Goal: Information Seeking & Learning: Check status

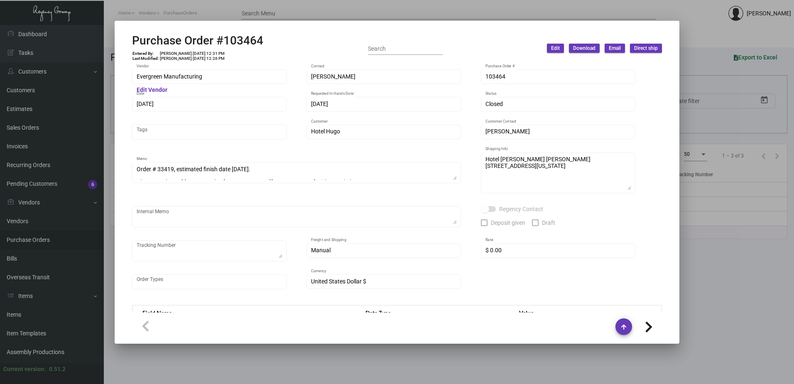
scroll to position [420, 0]
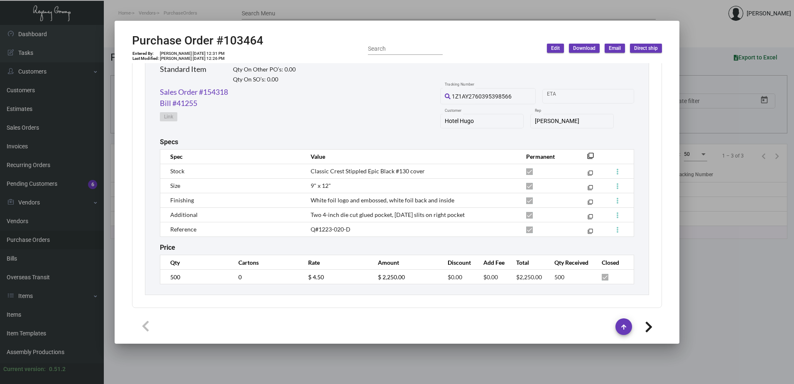
click at [22, 226] on div at bounding box center [397, 192] width 794 height 384
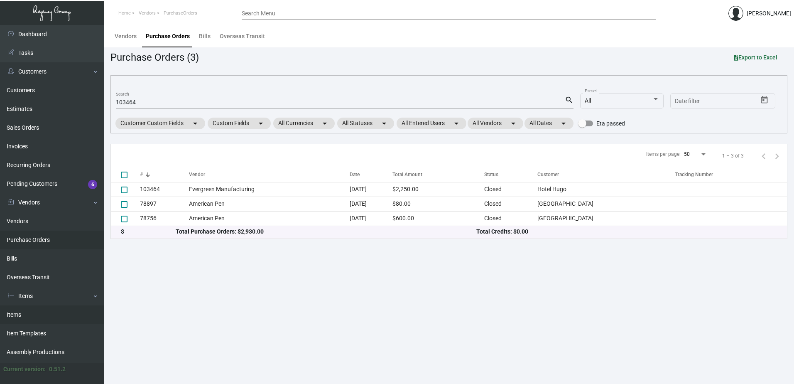
click at [22, 313] on link "Items" at bounding box center [52, 314] width 104 height 19
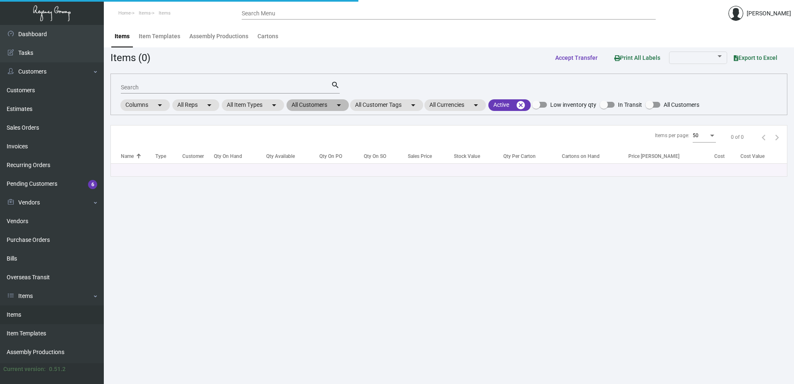
click at [333, 104] on mat-chip "All Customers arrow_drop_down" at bounding box center [317, 105] width 62 height 12
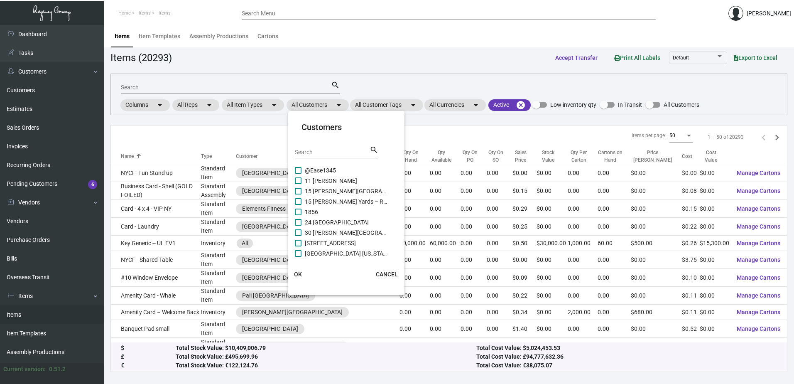
click at [324, 153] on input "Search" at bounding box center [332, 152] width 75 height 7
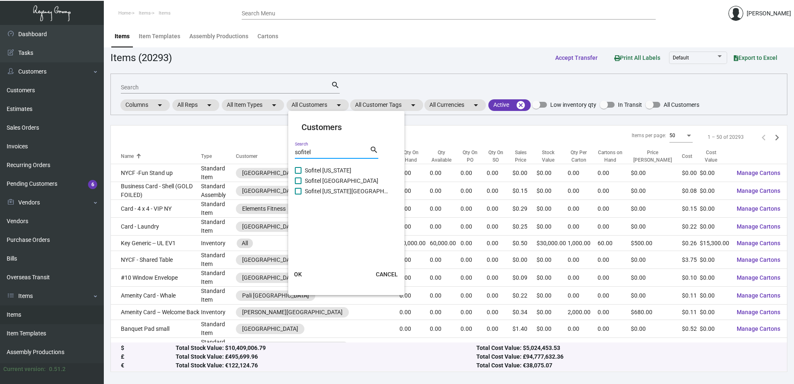
type input "sofitel"
click at [339, 171] on span "Sofitel [US_STATE]" at bounding box center [346, 170] width 83 height 10
click at [298, 174] on input "Sofitel [US_STATE]" at bounding box center [298, 174] width 0 height 0
checkbox input "true"
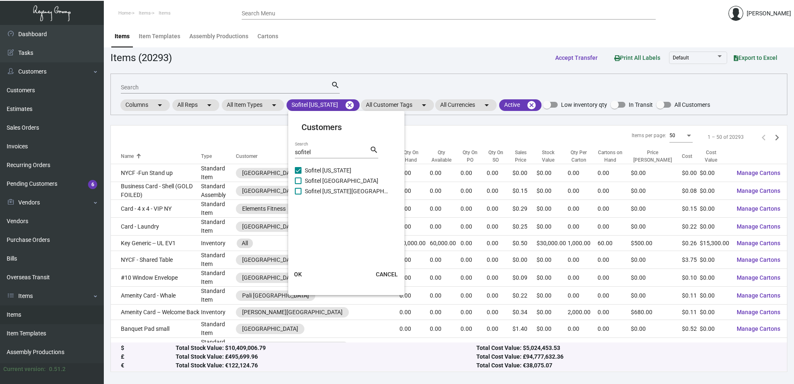
click at [334, 180] on span "Sofitel [GEOGRAPHIC_DATA]" at bounding box center [346, 181] width 83 height 10
click at [298, 184] on input "Sofitel [GEOGRAPHIC_DATA]" at bounding box center [298, 184] width 0 height 0
checkbox input "true"
click at [327, 195] on span "Sofitel [US_STATE][GEOGRAPHIC_DATA]" at bounding box center [346, 191] width 83 height 10
click at [298, 195] on input "Sofitel [US_STATE][GEOGRAPHIC_DATA]" at bounding box center [298, 194] width 0 height 0
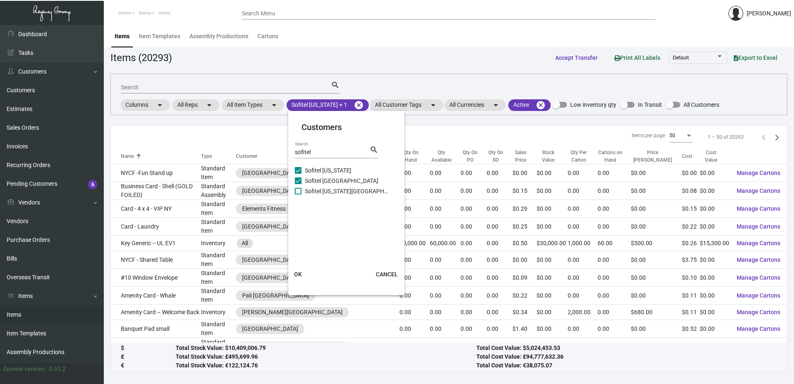
checkbox input "true"
click at [297, 277] on span "OK" at bounding box center [298, 274] width 8 height 7
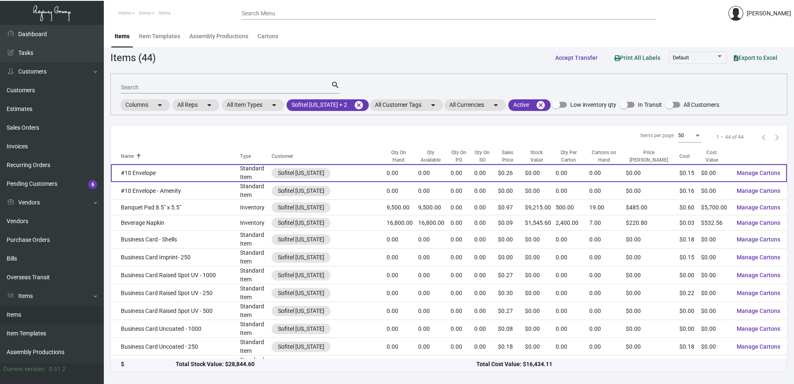
click at [184, 172] on td "#10 Envelope" at bounding box center [175, 173] width 129 height 18
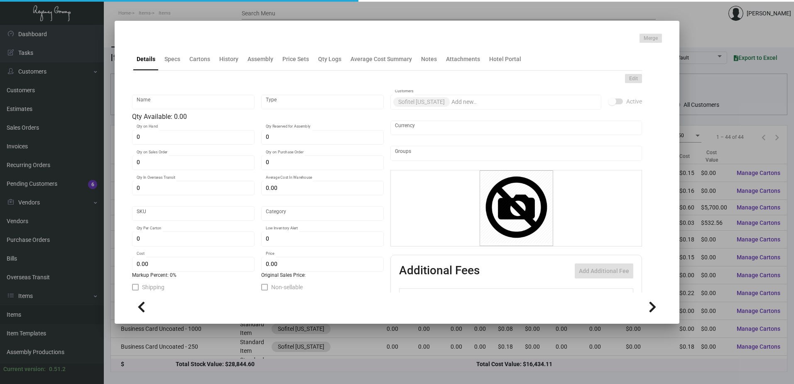
type input "#10 Envelope"
type input "Standard Item"
type input "$ 0.00"
type input "Standard"
type input "$ 0.1461"
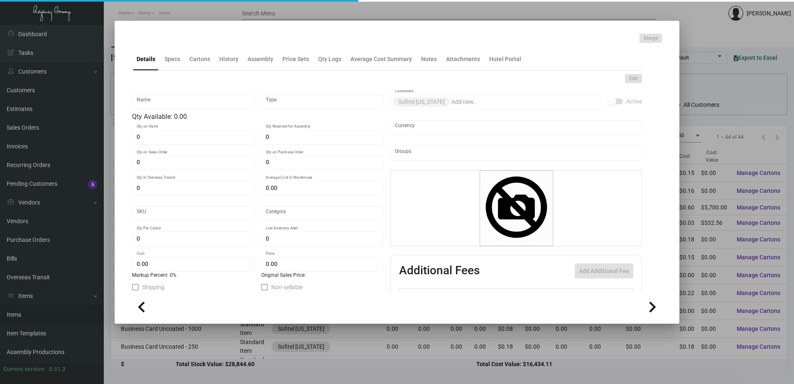
type input "$ 0.26"
checkbox input "true"
type input "United States Dollar $"
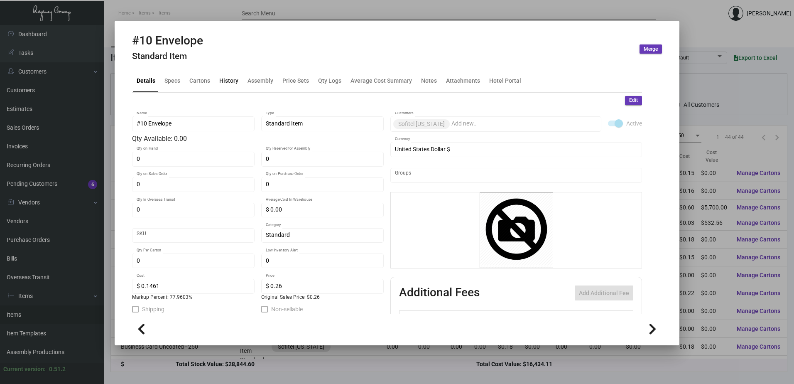
click at [232, 80] on div "History" at bounding box center [228, 80] width 19 height 9
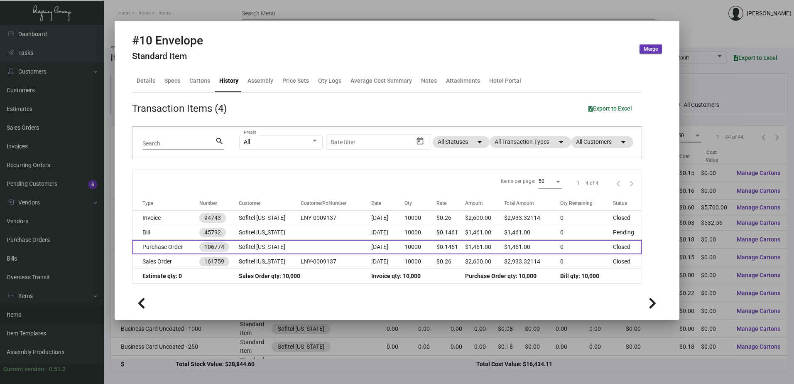
click at [175, 247] on td "Purchase Order" at bounding box center [165, 247] width 67 height 15
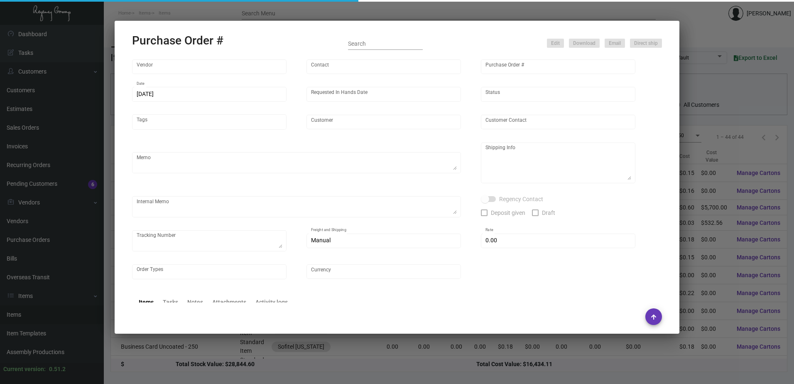
type input "Docuvision"
type input "[PERSON_NAME]"
type input "106774"
type input "[DATE]"
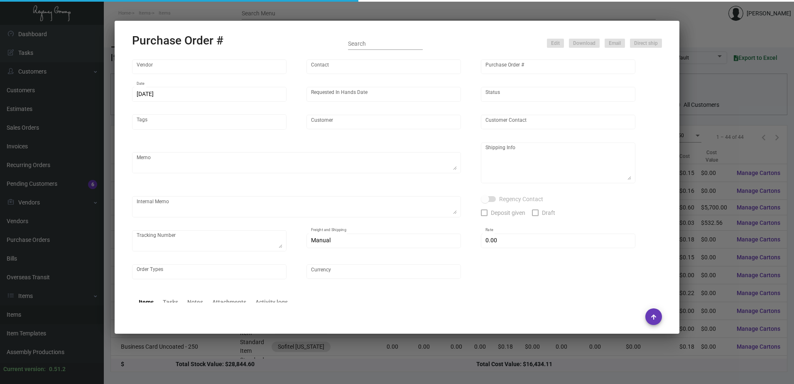
type input "Sofitel [US_STATE]"
type input "[PERSON_NAME]"
type textarea "PLEASE SEND PDF PROOFS TO OUR ART TEAM ; [EMAIL_ADDRESS][DOMAIN_NAME] WITH ME I…"
type textarea "Sofitel [US_STATE] - [GEOGRAPHIC_DATA][PERSON_NAME] [STREET_ADDRESS][US_STATE]"
type textarea "8.14 - [PERSON_NAME] requested for ETA. // Pending Vendor response. // Approved…"
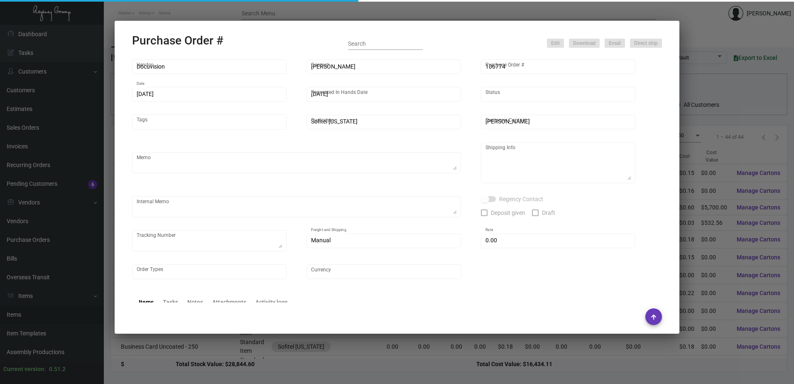
type input "$ 0.00"
type input "United States Dollar $"
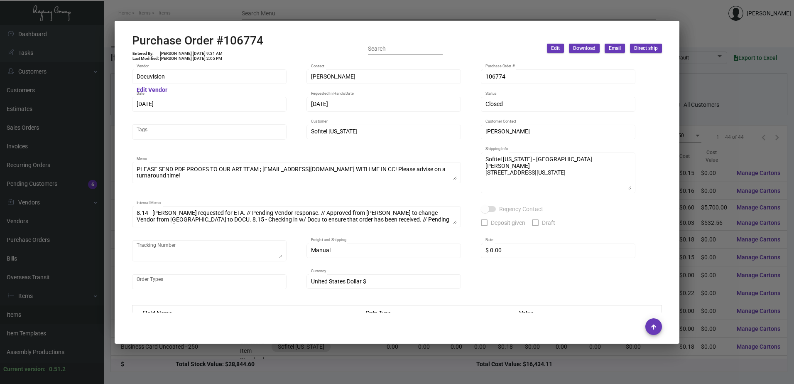
click at [249, 14] on div at bounding box center [397, 192] width 794 height 384
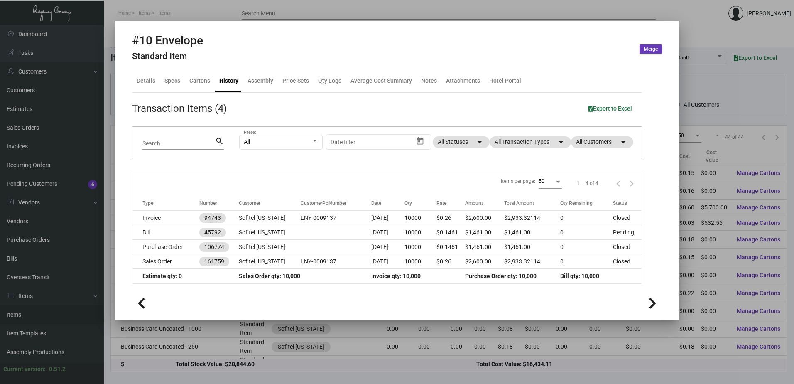
click at [249, 14] on div at bounding box center [397, 192] width 794 height 384
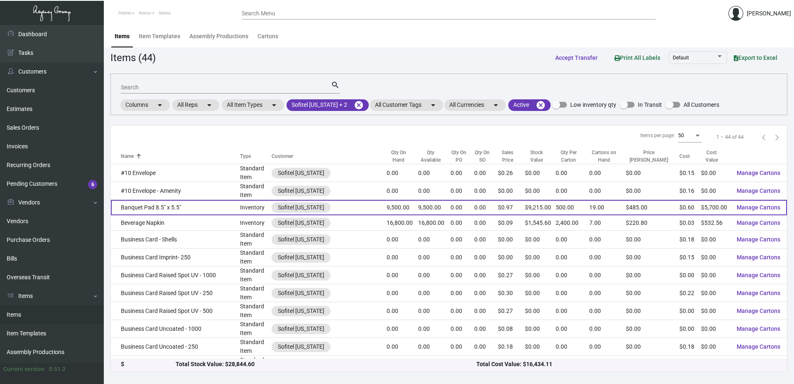
click at [178, 208] on td "Banquet Pad 8.5" x 5.5"" at bounding box center [175, 207] width 129 height 15
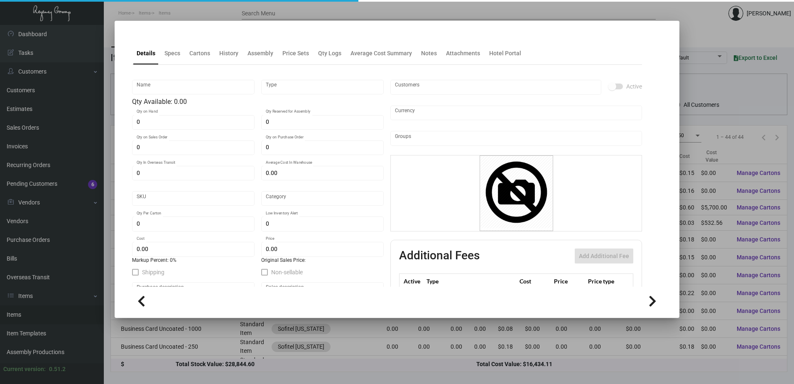
type input "Banquet Pad 8.5" x 5.5""
type input "Inventory"
type input "9,500"
type input "$ 0.60"
type input "Standard"
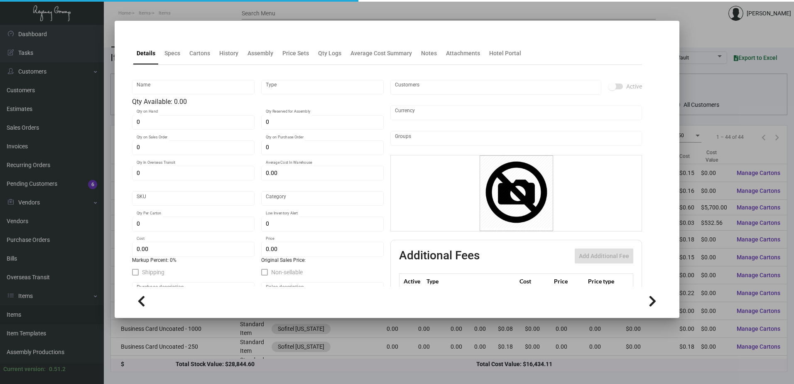
type input "500"
type input "$ 0.60"
type input "$ 0.97"
checkbox input "true"
type input "United States Dollar $"
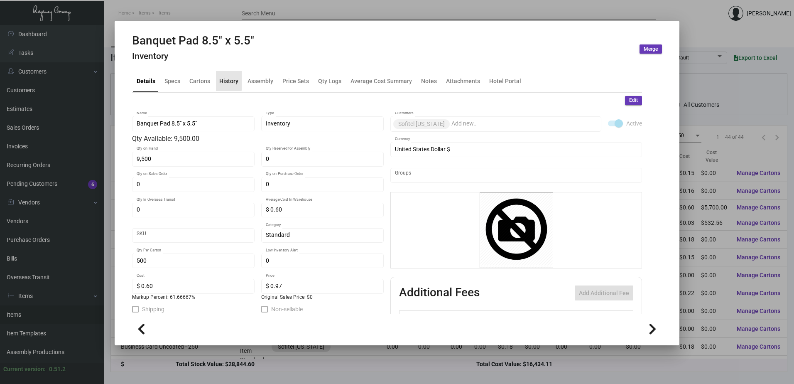
click at [220, 80] on div "History" at bounding box center [228, 80] width 19 height 9
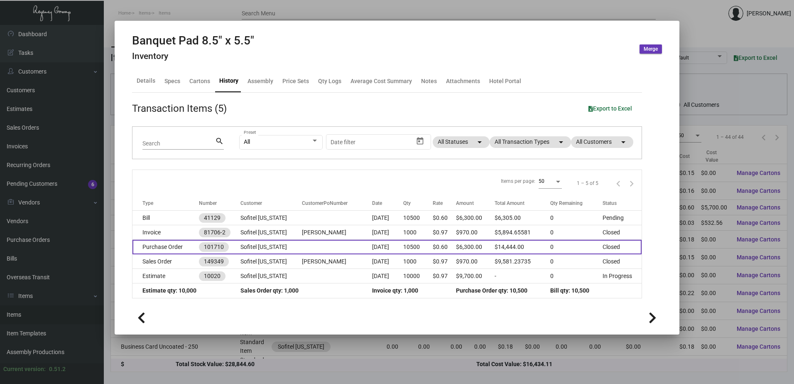
click at [182, 241] on td "Purchase Order" at bounding box center [165, 247] width 66 height 15
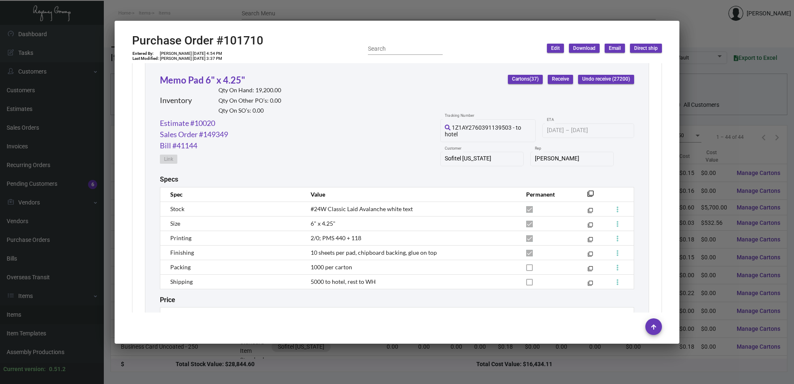
scroll to position [1035, 0]
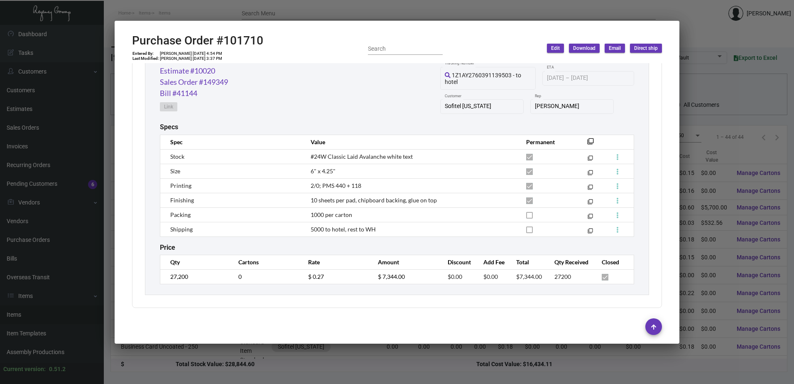
click at [346, 15] on div at bounding box center [397, 192] width 794 height 384
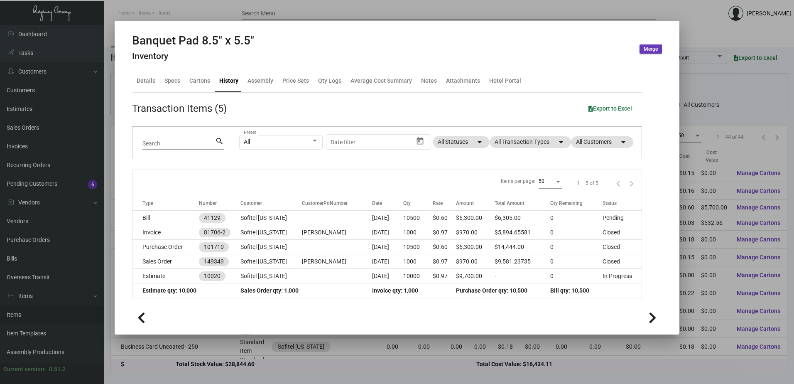
click at [285, 12] on div at bounding box center [397, 192] width 794 height 384
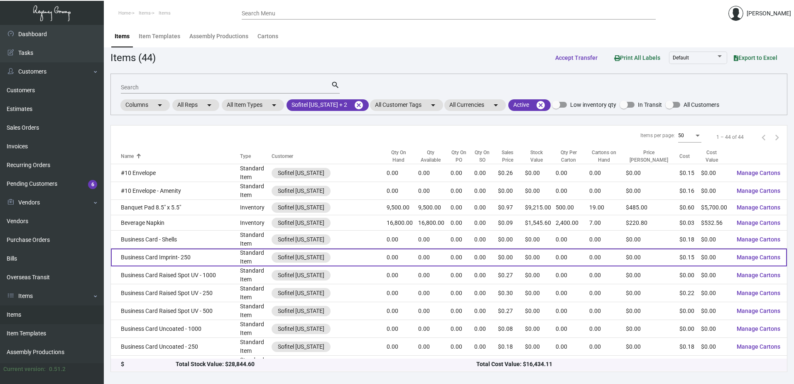
scroll to position [166, 0]
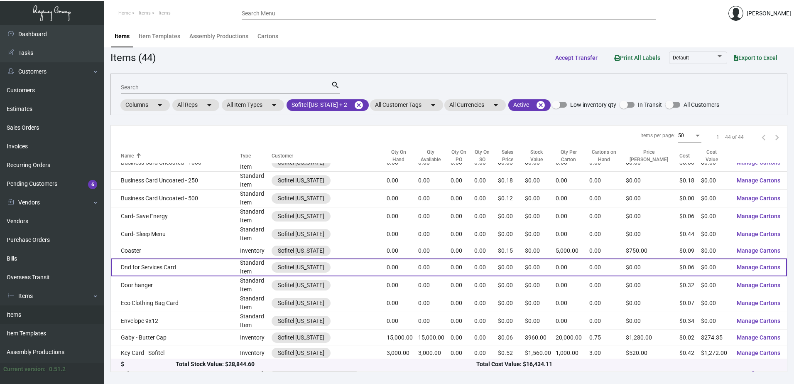
click at [165, 271] on td "Dnd for Services Card" at bounding box center [175, 267] width 129 height 18
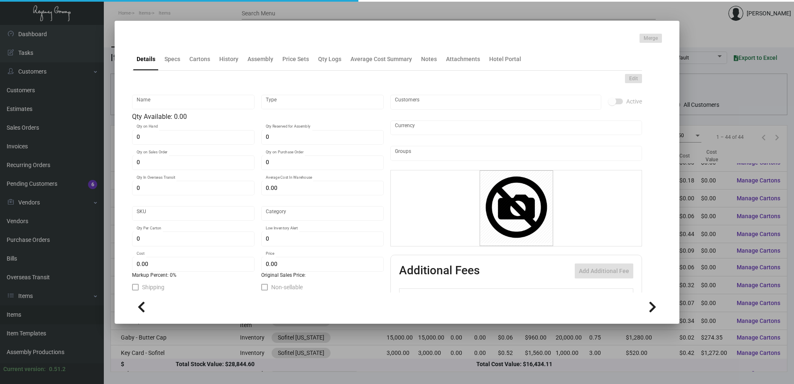
type input "Dnd for Services Card"
type input "Standard Item"
type input "$ 0.00"
type input "417-Postcard-33"
type input "Standard"
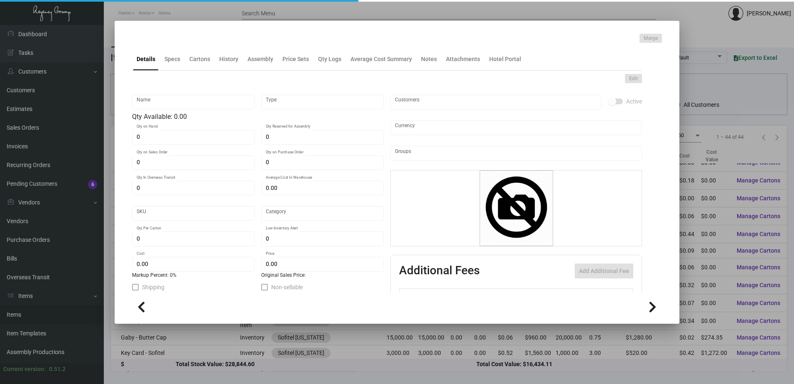
type input "$ 0.0572"
type input "$ 0.00"
checkbox input "true"
type input "United States Dollar $"
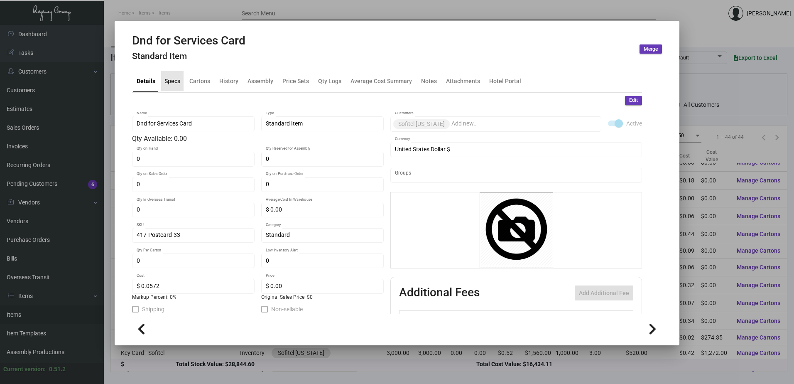
click at [175, 85] on div "Specs" at bounding box center [172, 80] width 16 height 9
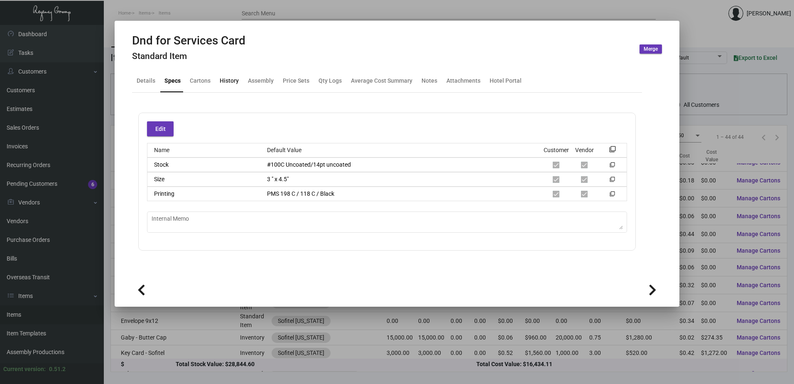
click at [232, 83] on div "History" at bounding box center [229, 80] width 19 height 9
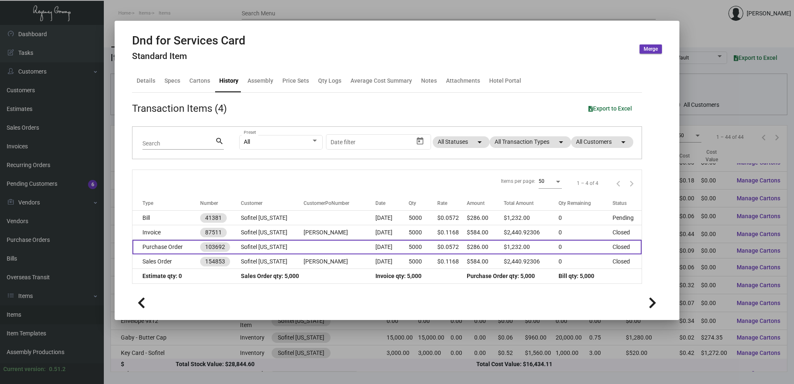
click at [181, 248] on td "Purchase Order" at bounding box center [166, 247] width 68 height 15
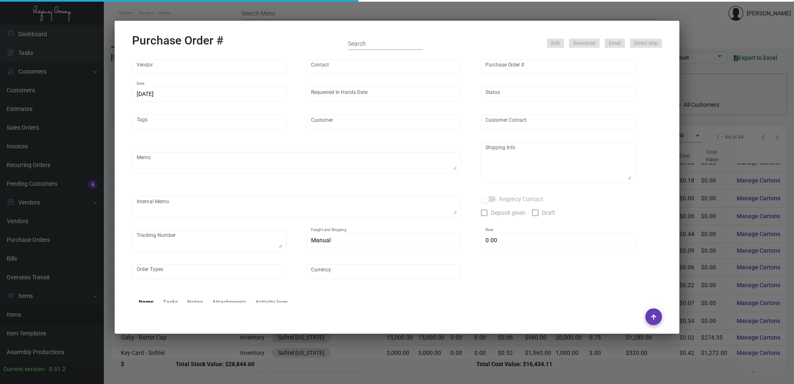
type input "BCT [US_STATE]"
type input "[PERSON_NAME]"
type input "103692"
type input "[DATE]"
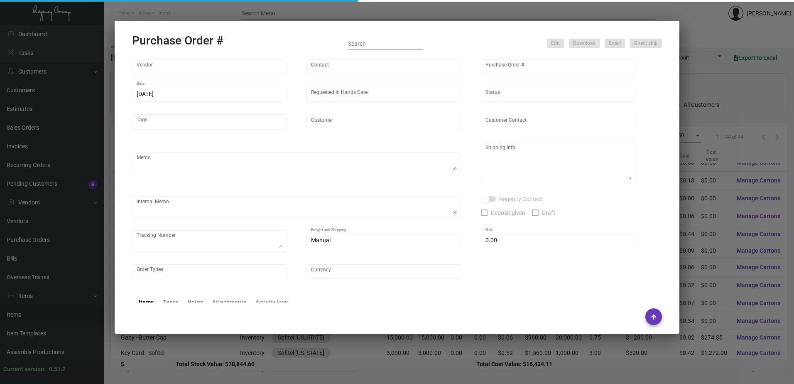
type input "Sofitel [US_STATE]"
type input "[PERSON_NAME]"
type textarea "Please reach out to SH for UPS labels."
type textarea "Sofitel [US_STATE] - [PERSON_NAME] [STREET_ADDRESS][US_STATE]"
type textarea "2/20 - Followed up for an ESD"
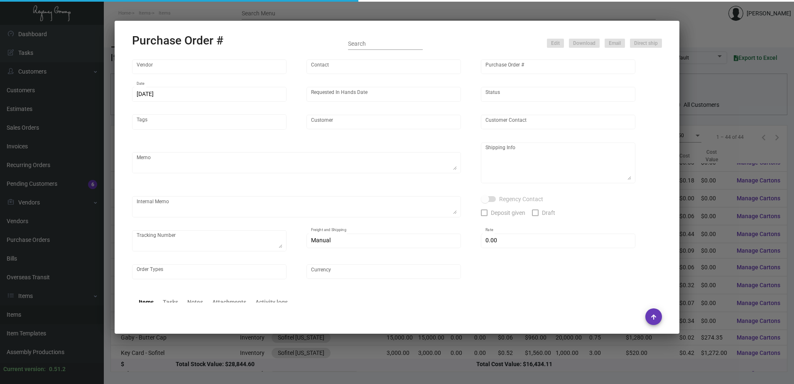
type input "$ 0.00"
type input "United States Dollar $"
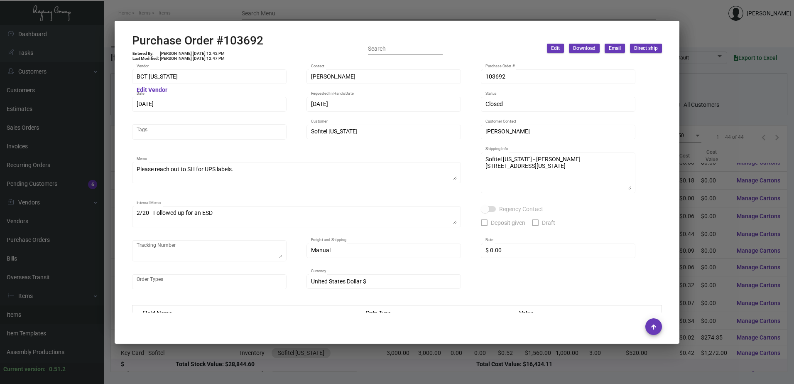
click at [231, 16] on div at bounding box center [397, 192] width 794 height 384
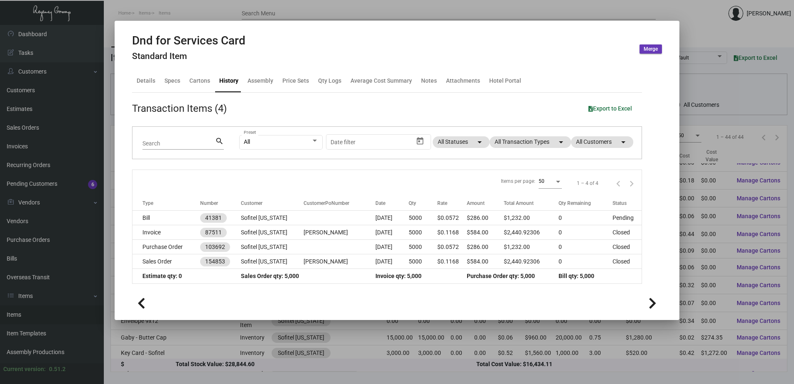
click at [231, 16] on div at bounding box center [397, 192] width 794 height 384
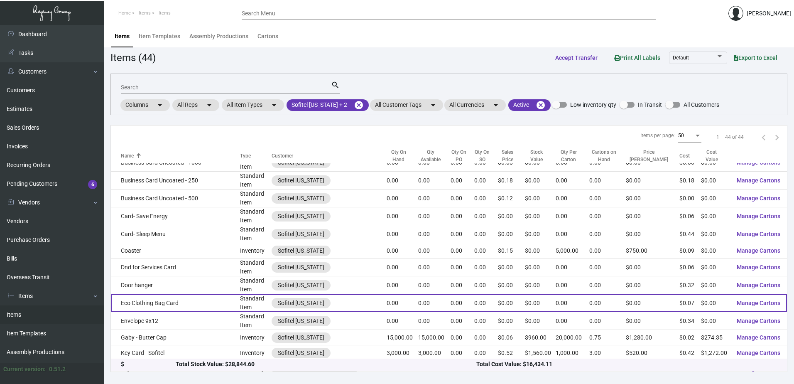
click at [165, 303] on td "Eco Clothing Bag Card" at bounding box center [175, 303] width 129 height 18
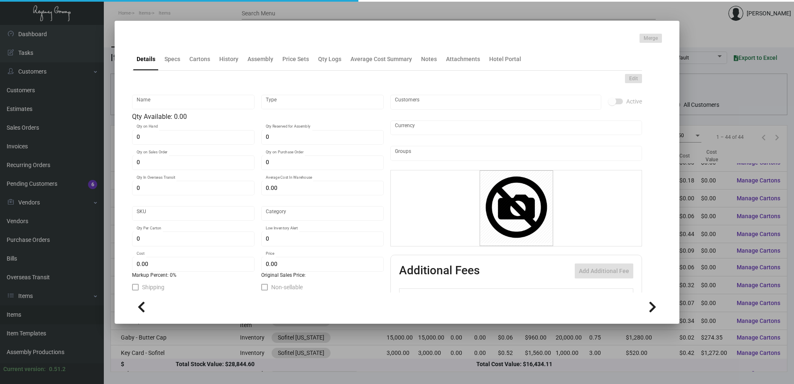
type input "Eco Clothing Bag Card"
type input "Standard Item"
type input "$ 0.00"
type input "417-Postcard-12"
type input "Standard"
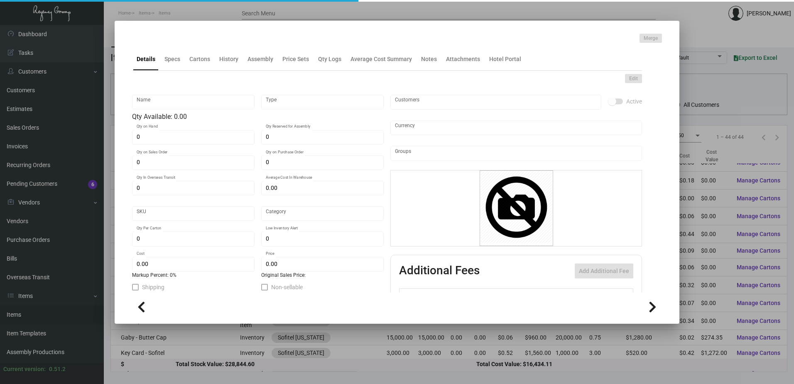
type input "$ 0.0704"
type input "$ 0.00"
checkbox input "true"
type input "United States Dollar $"
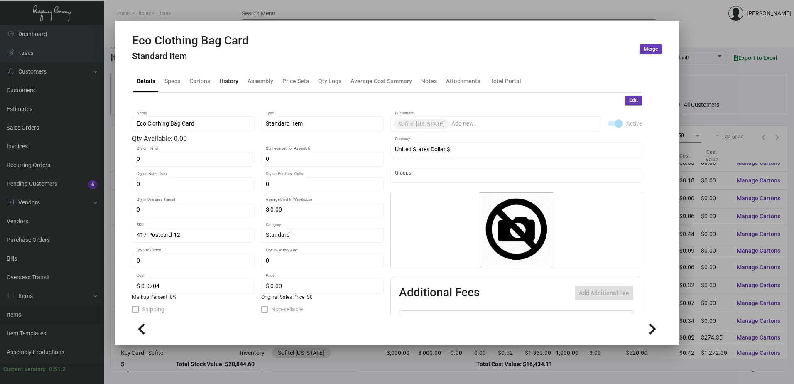
click at [228, 81] on div "History" at bounding box center [228, 80] width 19 height 9
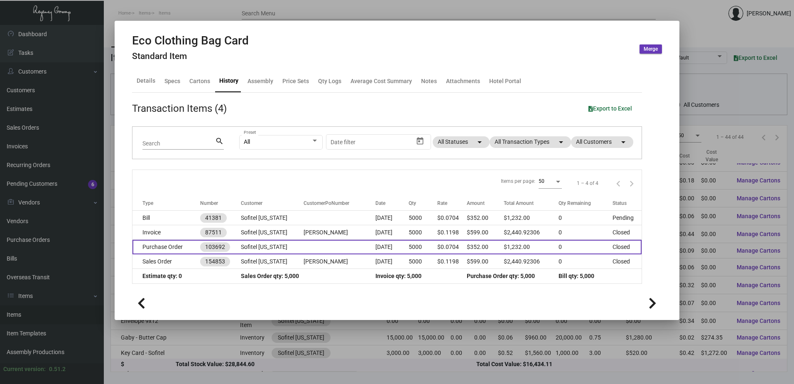
click at [183, 249] on td "Purchase Order" at bounding box center [166, 247] width 68 height 15
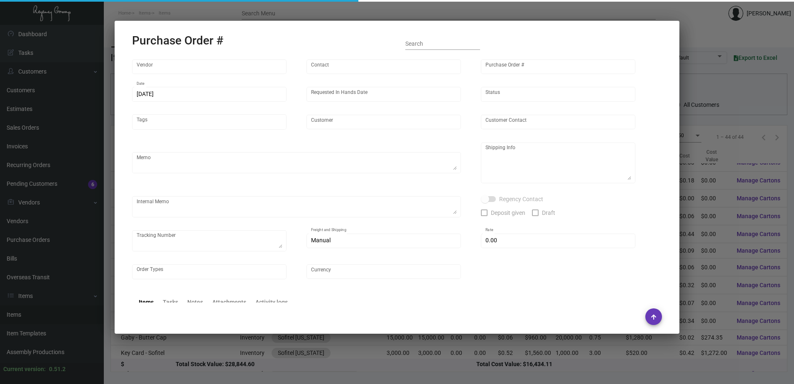
type input "BCT [US_STATE]"
type input "[PERSON_NAME]"
type input "103692"
type input "[DATE]"
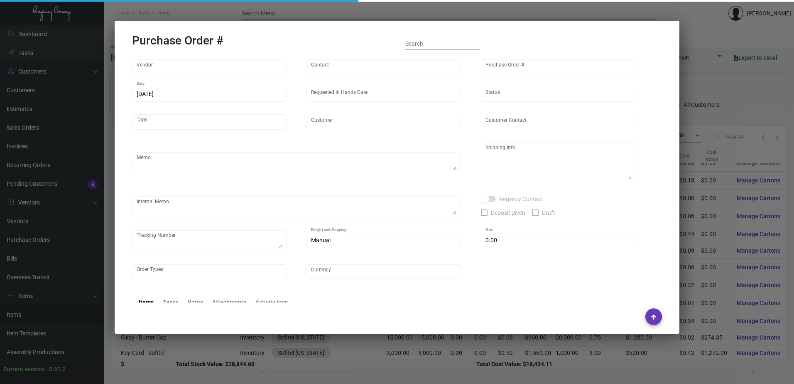
type input "Sofitel [US_STATE]"
type input "[PERSON_NAME]"
type textarea "Please reach out to SH for UPS labels."
type textarea "Sofitel [US_STATE] - [PERSON_NAME] [STREET_ADDRESS][US_STATE]"
type textarea "2/20 - Followed up for an ESD"
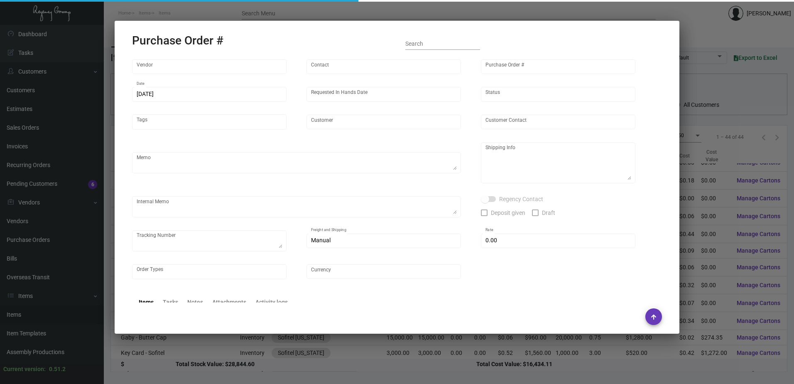
type input "$ 0.00"
type input "United States Dollar $"
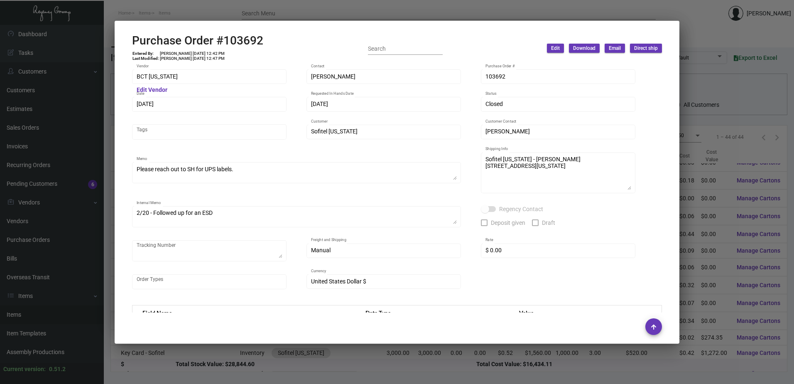
drag, startPoint x: 269, startPoint y: 353, endPoint x: 279, endPoint y: 277, distance: 76.2
click at [269, 352] on div at bounding box center [397, 192] width 794 height 384
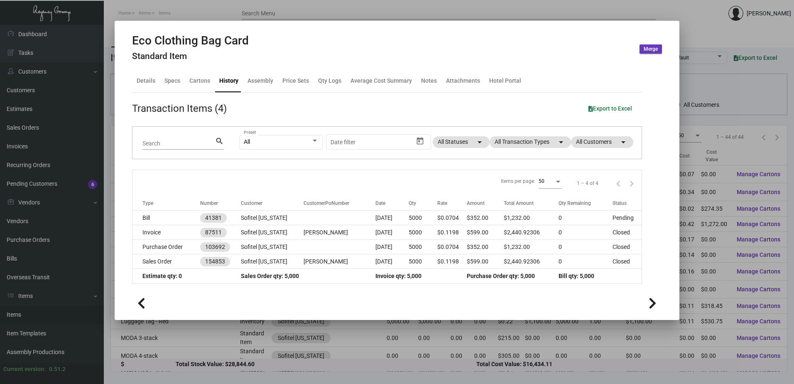
scroll to position [415, 0]
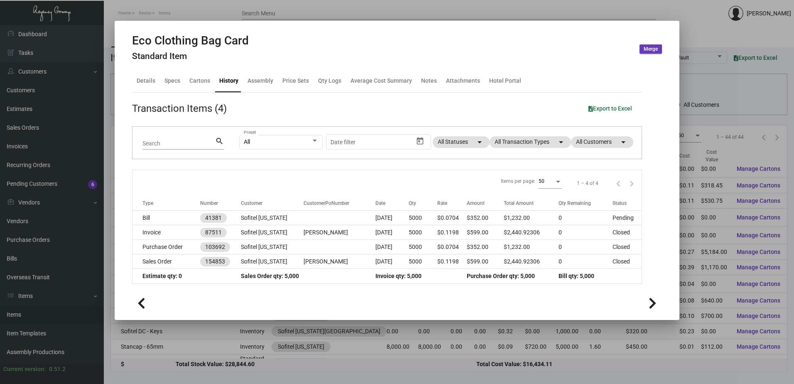
click at [238, 345] on div at bounding box center [397, 192] width 794 height 384
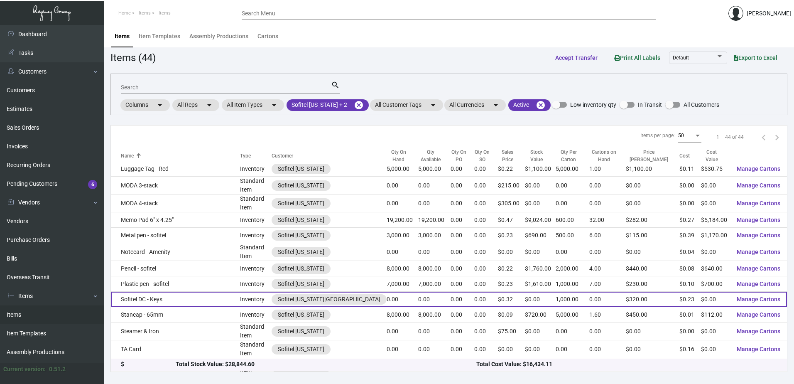
scroll to position [457, 0]
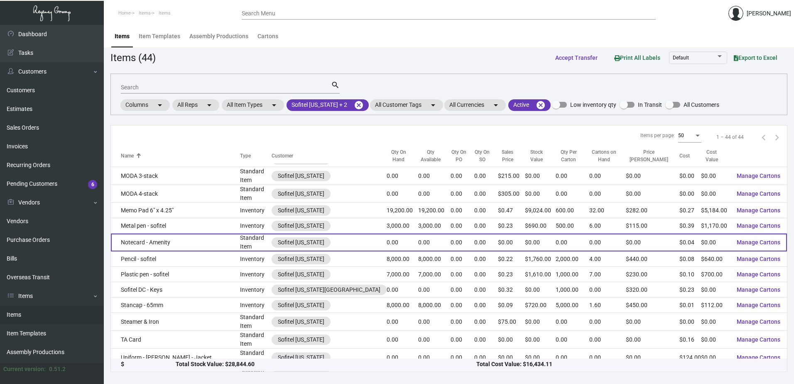
click at [180, 246] on td "Notecard - Amenity" at bounding box center [175, 242] width 129 height 18
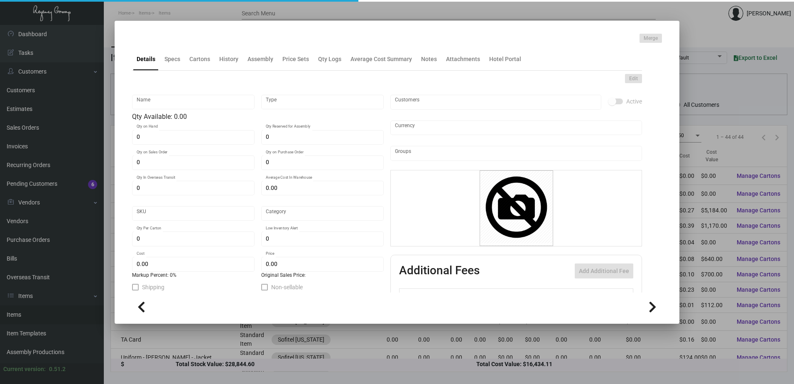
type input "Notecard - Amenity"
type input "Standard Item"
type input "$ 0.00"
type input "Standard"
type input "$ 0.04145"
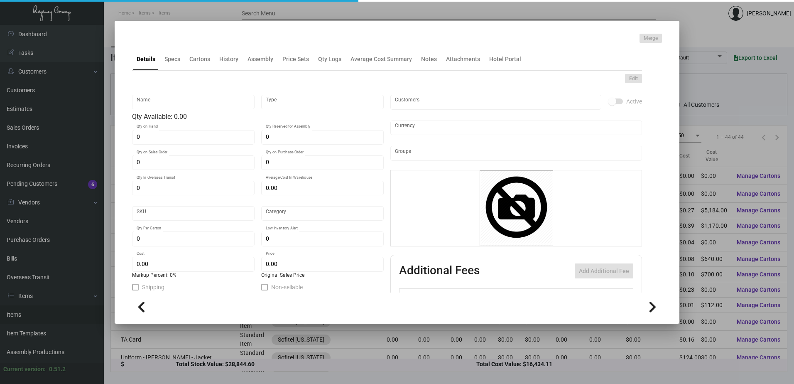
type input "$ 0.00"
checkbox input "true"
type input "United States Dollar $"
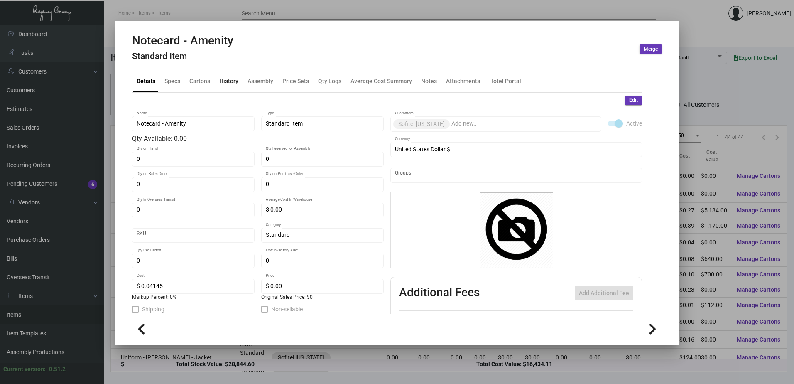
click at [222, 84] on div "History" at bounding box center [228, 80] width 19 height 9
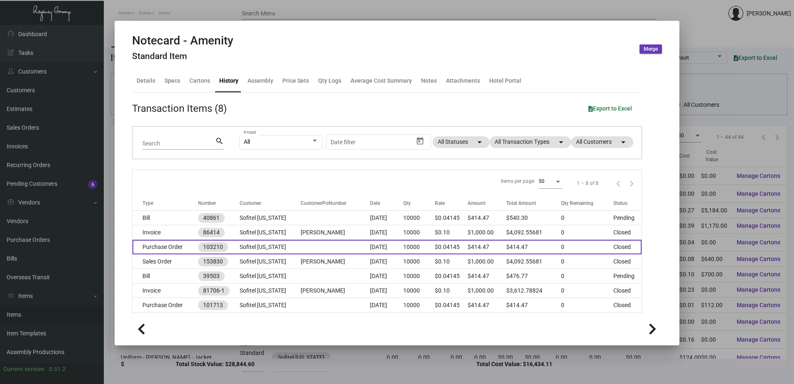
click at [196, 248] on td "Purchase Order" at bounding box center [165, 247] width 66 height 15
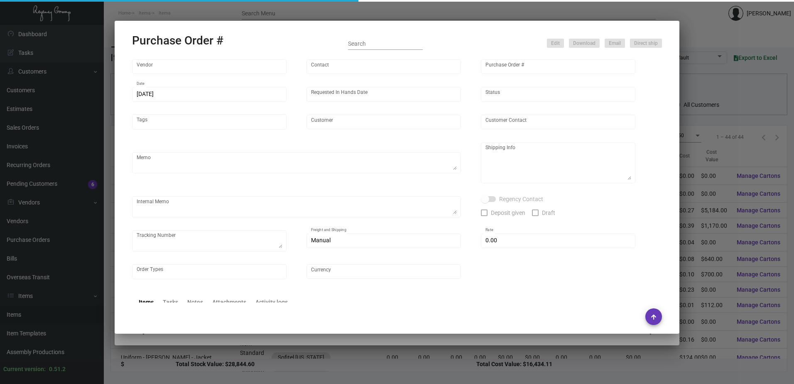
type input "4 Over"
type input "103210"
type input "[DATE]"
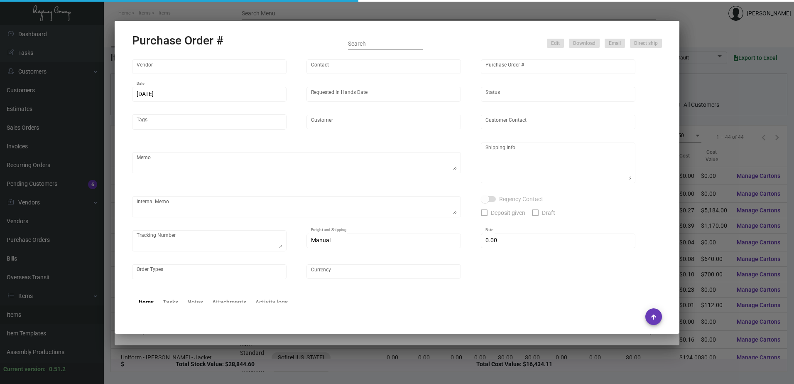
type input "Sofitel [US_STATE]"
type input "[PERSON_NAME]"
type textarea "Sofitel [US_STATE] - [GEOGRAPHIC_DATA][PERSON_NAME] [STREET_ADDRESS][US_STATE]"
type textarea "Drop Ship $125.83 - Order # 004423404/ J4416079424-001 [DATE] - Delivered at lo…"
type textarea "1Z2A61010315578233 1Z2A61010315578260 1Z2A61010315578242 1Z2A61010315578279 1Z2…"
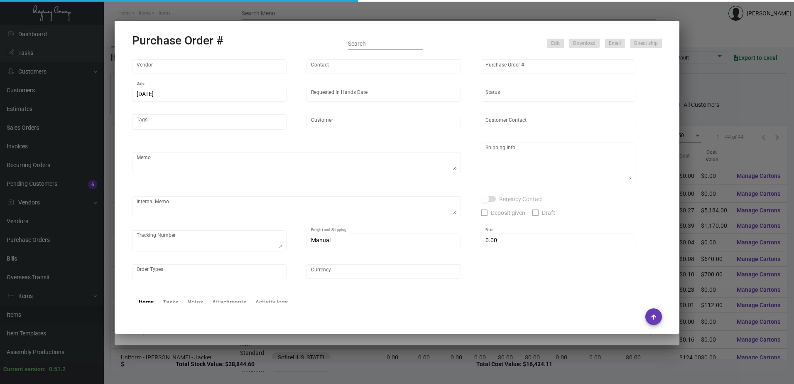
type input "$ 0.00"
type input "United States Dollar $"
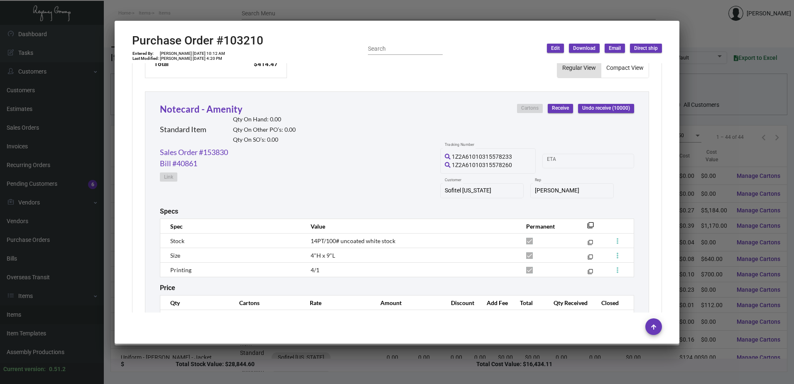
scroll to position [400, 0]
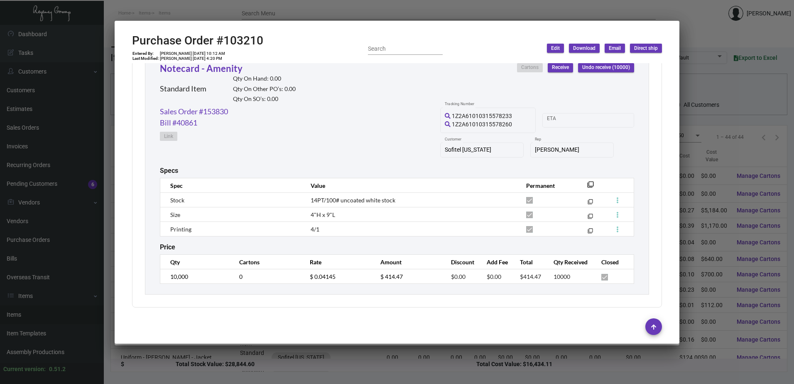
click at [397, 11] on div at bounding box center [397, 192] width 794 height 384
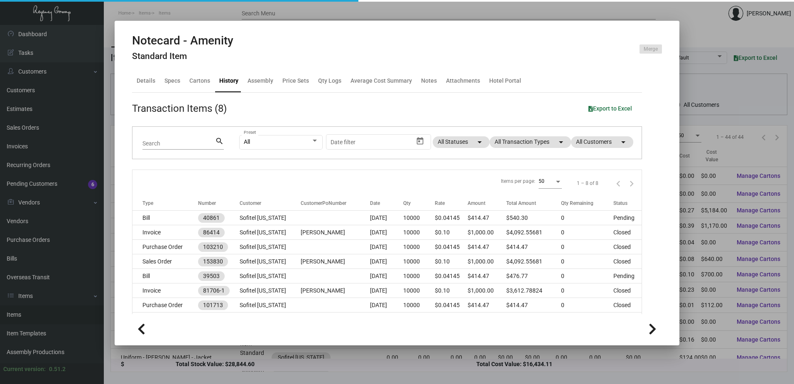
click at [397, 11] on div at bounding box center [397, 192] width 794 height 384
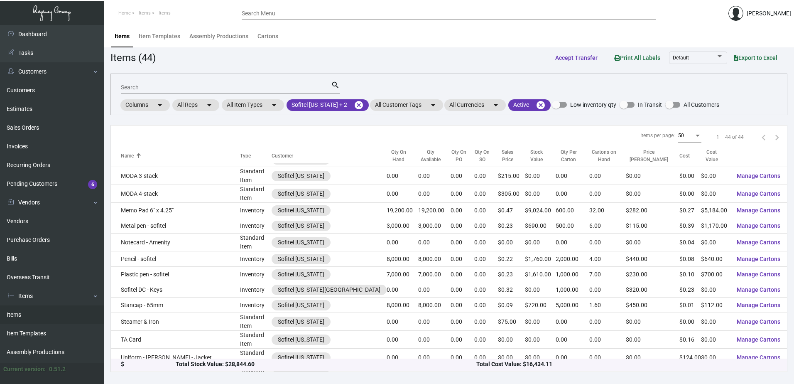
scroll to position [540, 0]
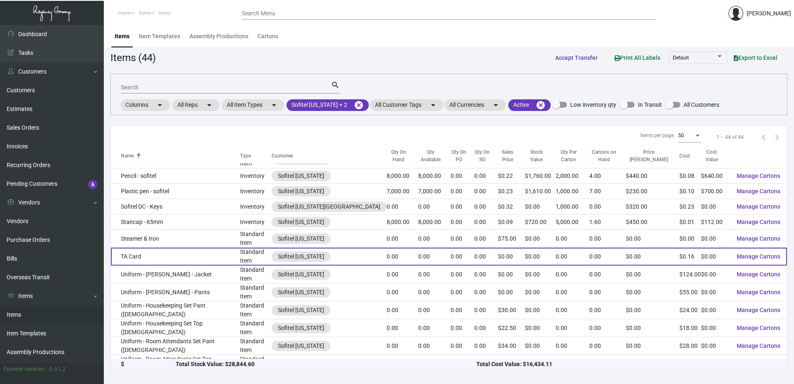
click at [172, 252] on td "TA Card" at bounding box center [175, 256] width 129 height 18
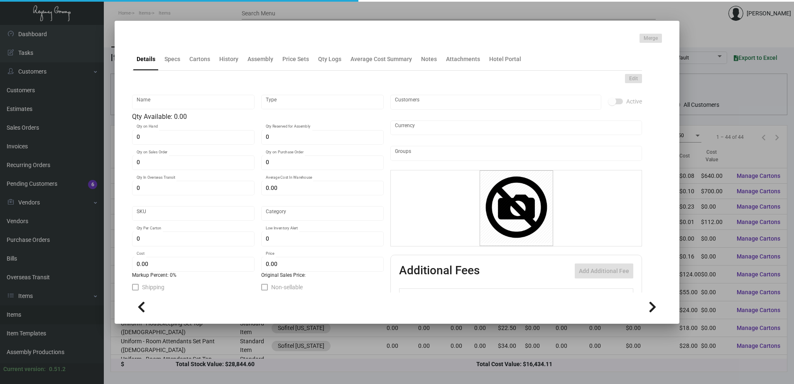
type input "TA Card"
type input "Standard Item"
type input "$ 0.00"
type input "Standard"
type input "$ 0.15524"
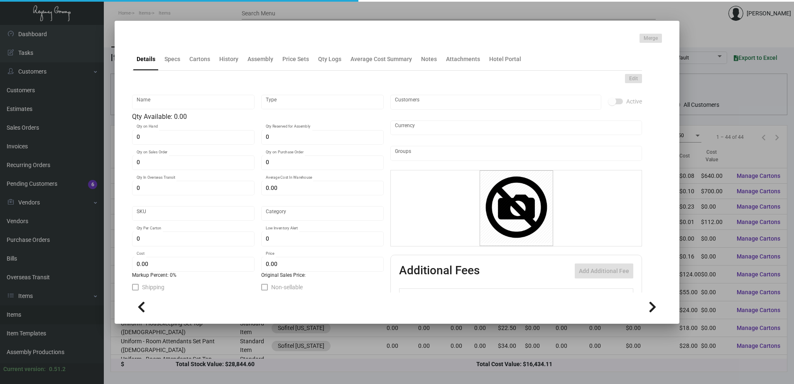
type input "$ 0.00"
checkbox input "true"
type input "United States Dollar $"
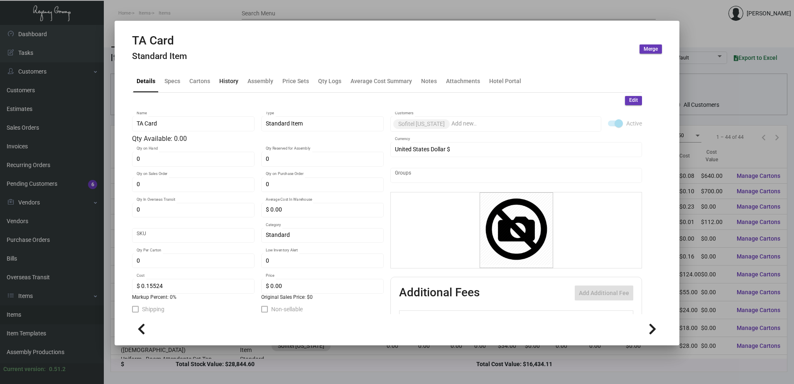
click at [220, 83] on div "History" at bounding box center [228, 80] width 19 height 9
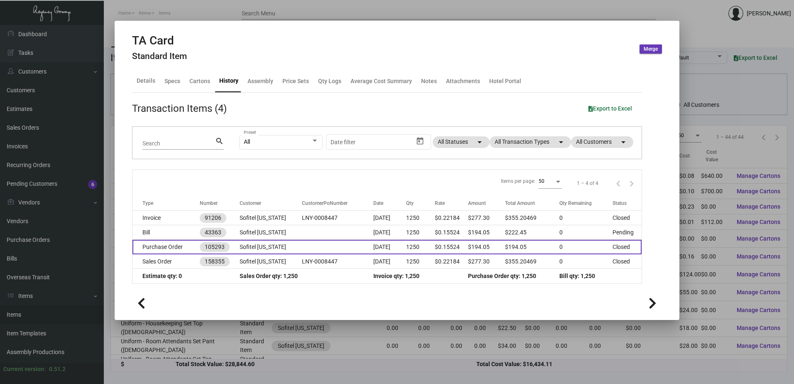
click at [186, 249] on td "Purchase Order" at bounding box center [165, 247] width 67 height 15
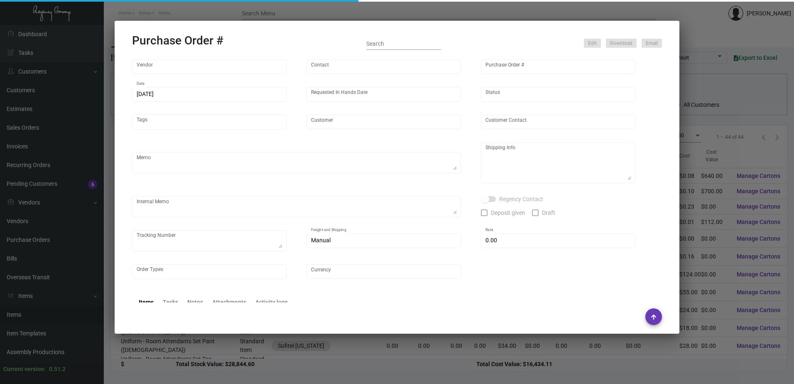
type input "4 Over"
type input "105293"
type input "[DATE]"
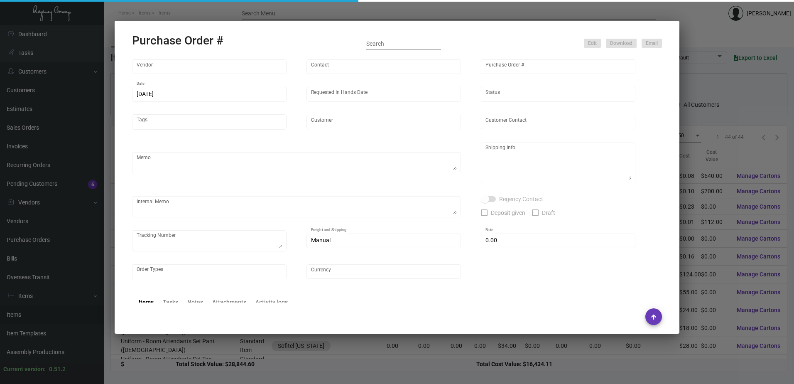
type input "Sofitel [US_STATE]"
type input "[PERSON_NAME]"
type textarea "Sofitel [US_STATE] - [GEOGRAPHIC_DATA][PERSON_NAME] [STREET_ADDRESS][US_STATE]"
type textarea "Dropship. $28.4 J4534070010"
type input "$ 0.00"
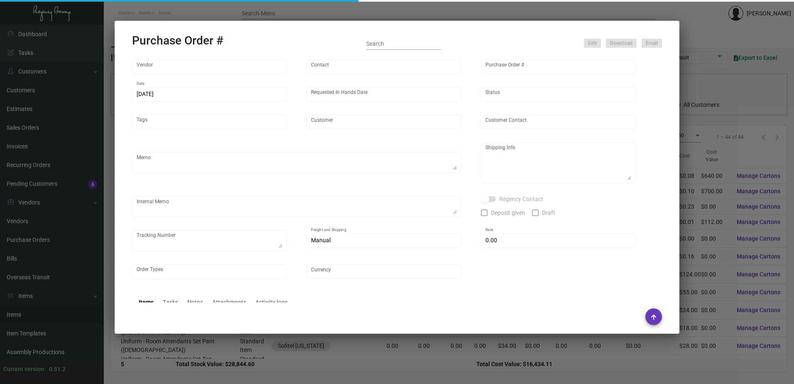
type input "United States Dollar $"
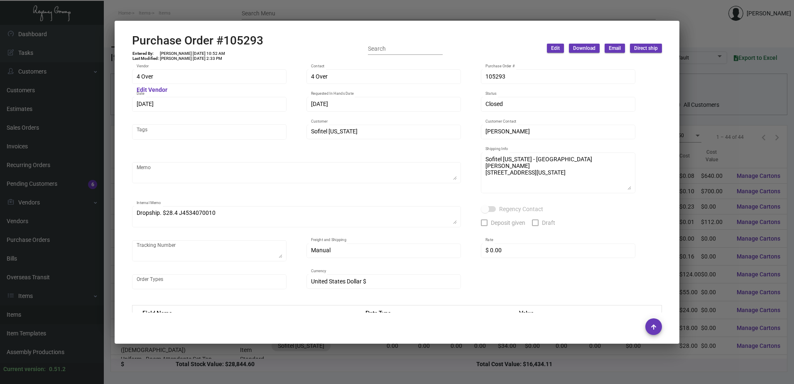
click at [294, 24] on mat-dialog-container "Purchase Order #105293 Entered By: [PERSON_NAME] [DATE] 10:52 AM Last Modified:…" at bounding box center [397, 182] width 565 height 323
click at [307, 13] on div at bounding box center [397, 192] width 794 height 384
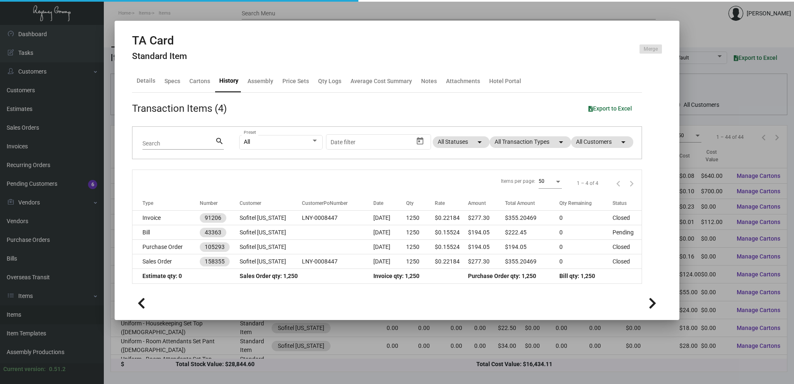
click at [307, 13] on div at bounding box center [397, 192] width 794 height 384
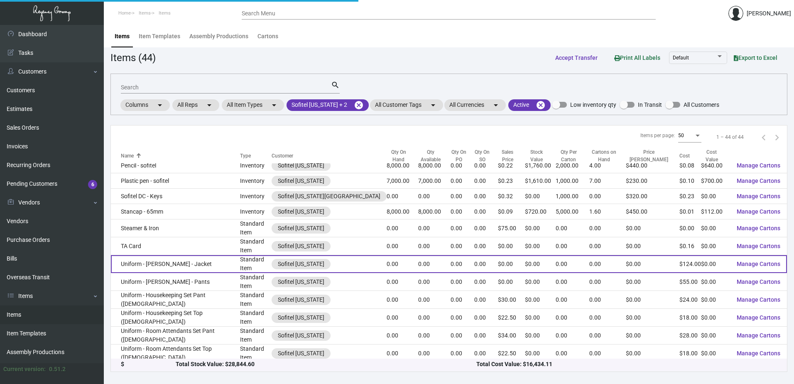
scroll to position [553, 0]
